Goal: Information Seeking & Learning: Learn about a topic

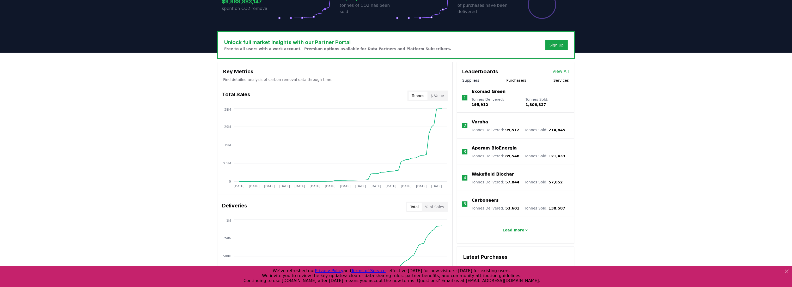
scroll to position [139, 0]
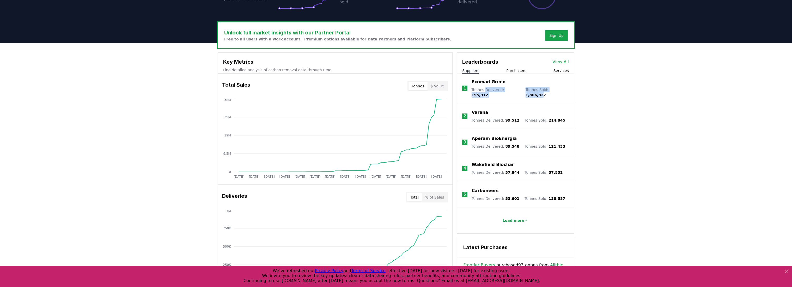
drag, startPoint x: 559, startPoint y: 91, endPoint x: 484, endPoint y: 95, distance: 75.2
click at [484, 95] on li "1 Exomad Green Tonnes Delivered : 195,912 Tonnes Sold : 1,806,327" at bounding box center [515, 88] width 117 height 29
click at [572, 93] on li "1 Exomad Green Tonnes Delivered : 195,912 Tonnes Sold : 1,806,327" at bounding box center [515, 88] width 117 height 29
drag, startPoint x: 560, startPoint y: 91, endPoint x: 471, endPoint y: 92, distance: 88.2
click at [471, 92] on li "1 Exomad Green Tonnes Delivered : 195,912 Tonnes Sold : 1,806,327" at bounding box center [515, 88] width 117 height 29
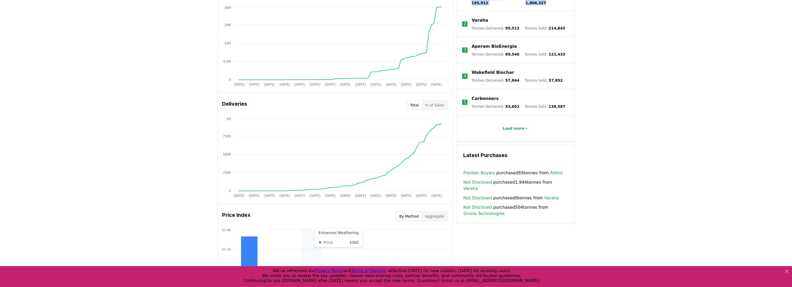
scroll to position [112, 0]
